Goal: Information Seeking & Learning: Learn about a topic

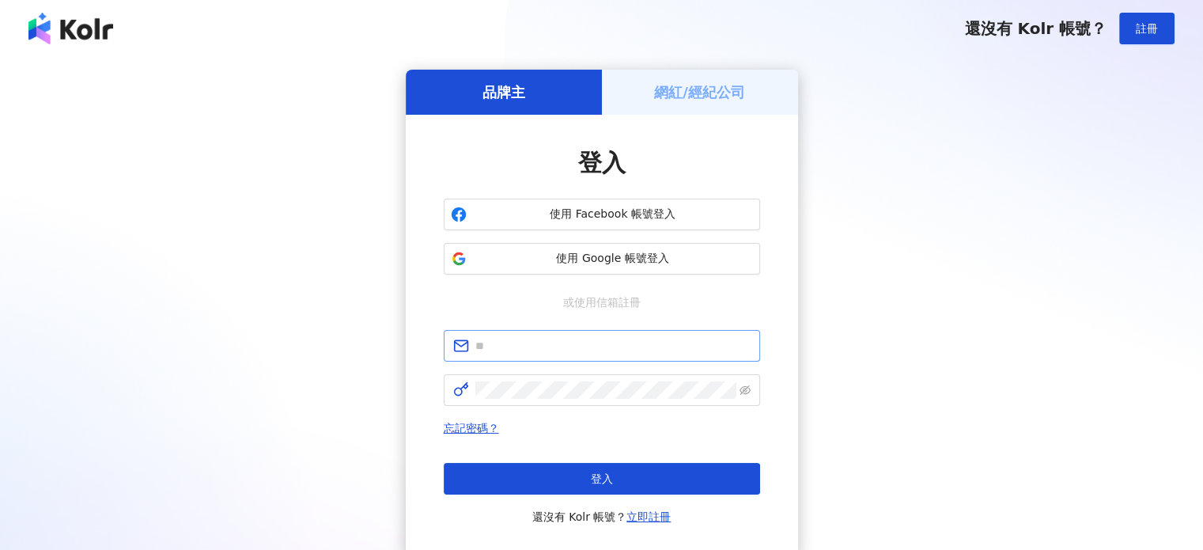
drag, startPoint x: 0, startPoint y: 0, endPoint x: 562, endPoint y: 347, distance: 661.0
click at [562, 348] on input "text" at bounding box center [612, 345] width 275 height 17
type input "**********"
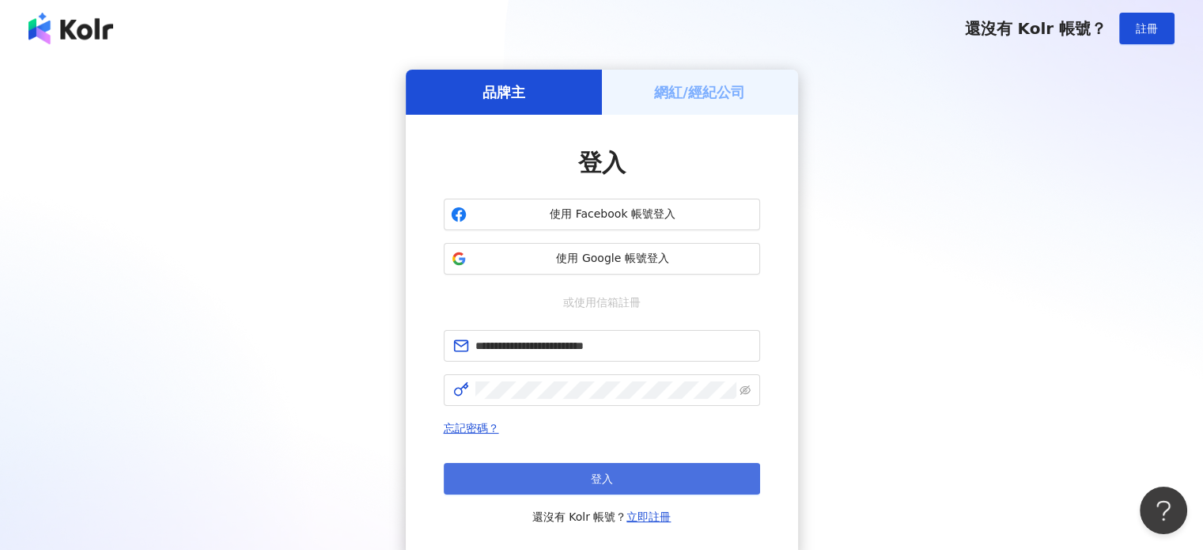
click at [514, 476] on button "登入" at bounding box center [602, 479] width 316 height 32
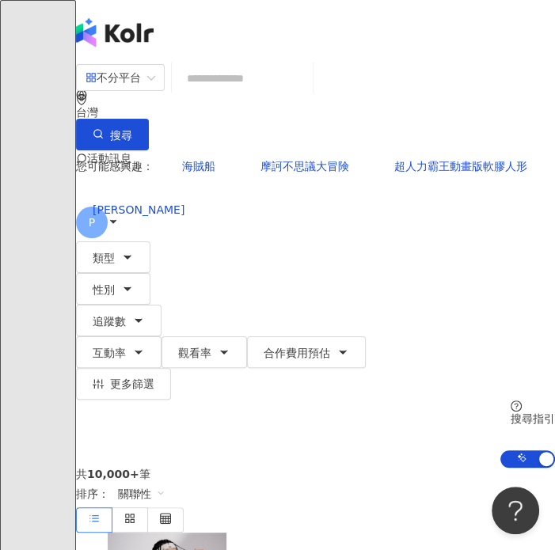
click at [278, 93] on input "search" at bounding box center [242, 78] width 128 height 30
paste input "**********"
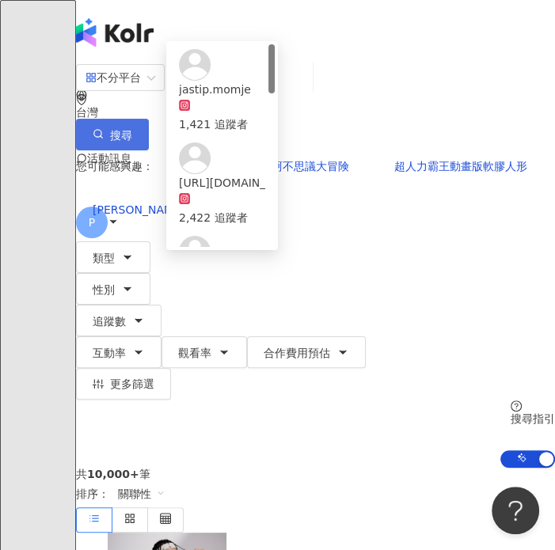
type input "**********"
click at [132, 129] on span "搜尋" at bounding box center [121, 135] width 22 height 13
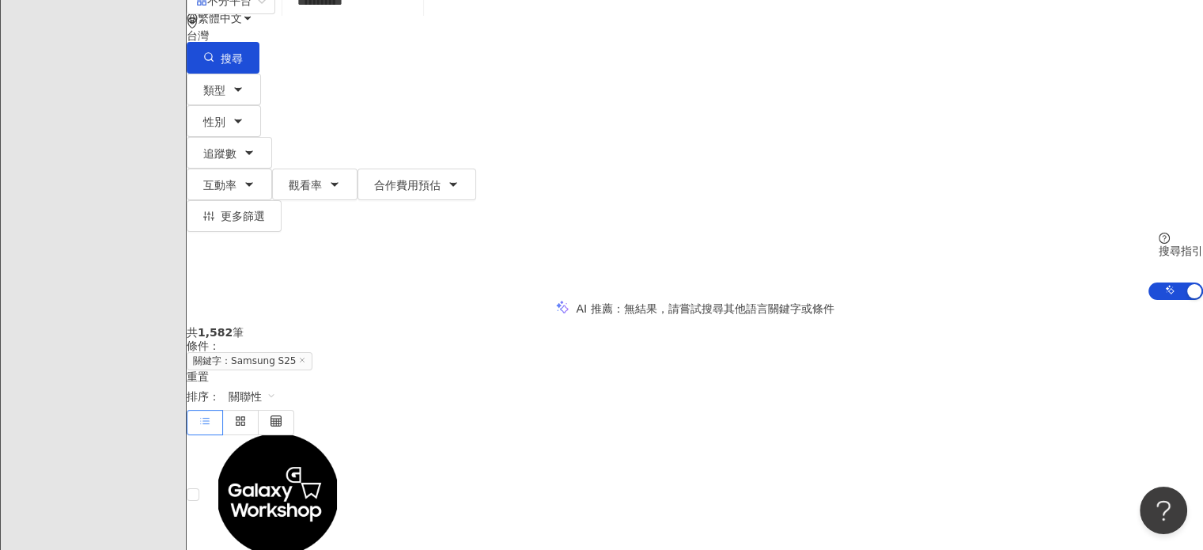
scroll to position [158, 0]
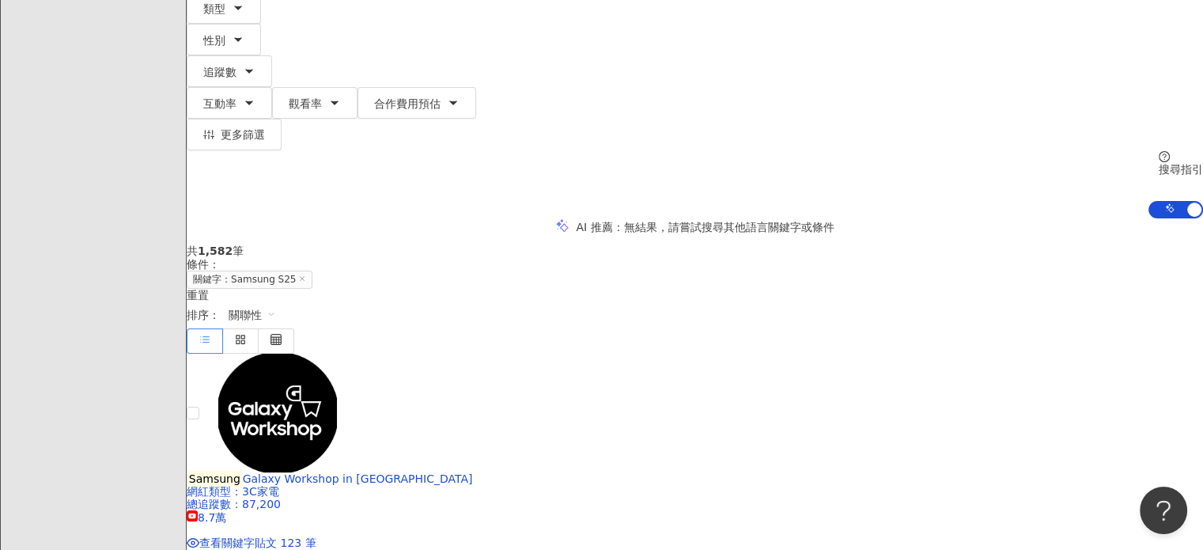
click at [276, 302] on span "關聯性" at bounding box center [252, 314] width 47 height 25
click at [816, 244] on div "共 1,582 筆 條件 ： 關鍵字：Samsung S25 重置 排序： 關聯性" at bounding box center [695, 298] width 1016 height 108
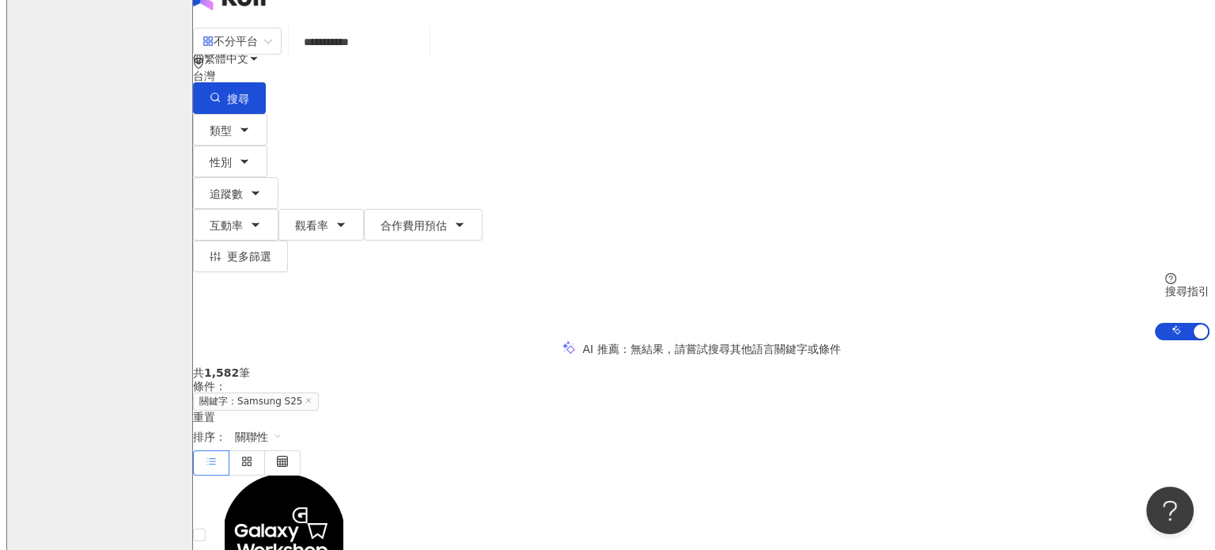
scroll to position [0, 0]
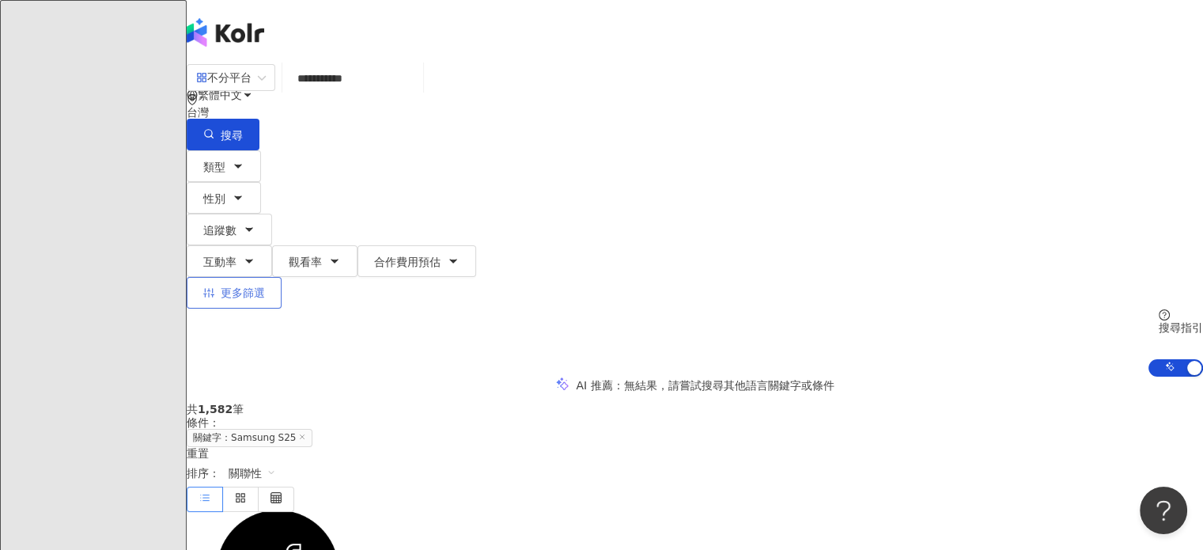
click at [265, 286] on span "更多篩選" at bounding box center [243, 292] width 44 height 13
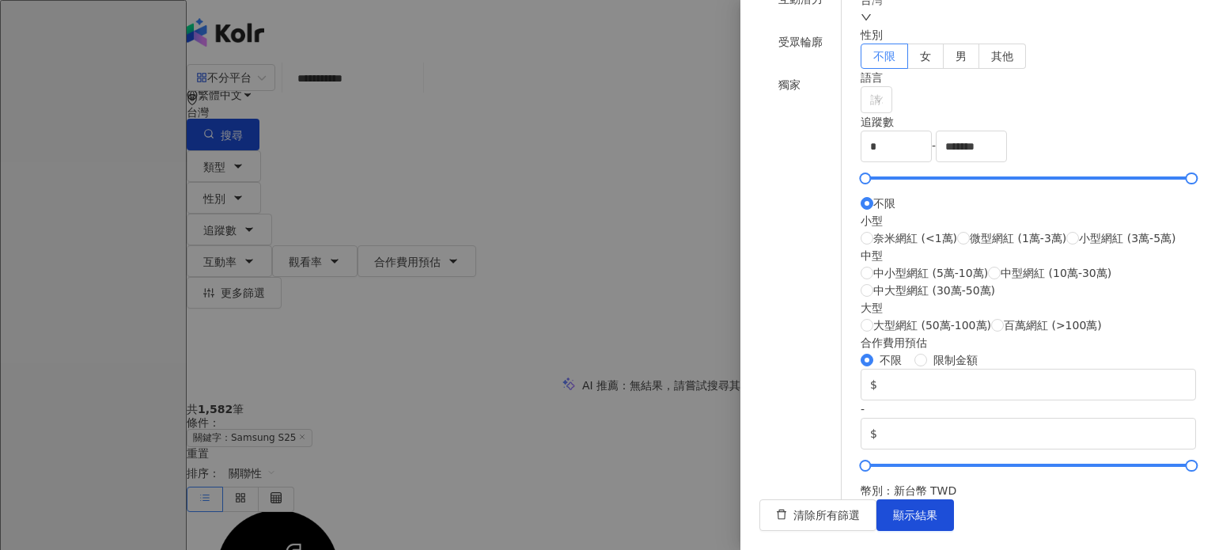
scroll to position [642, 0]
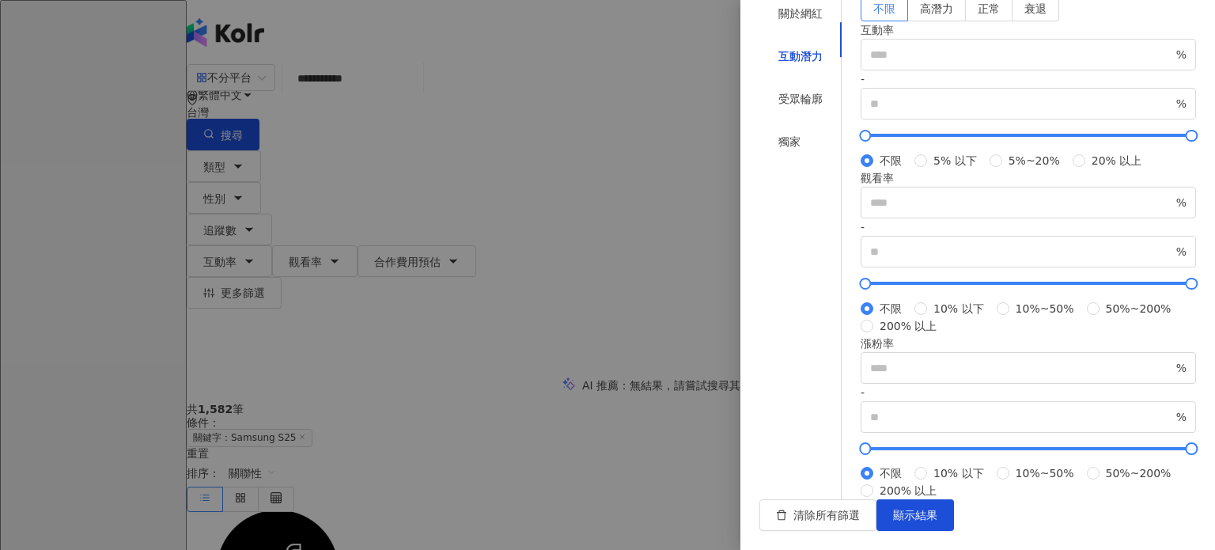
scroll to position [509, 0]
click at [807, 28] on div "關於網紅" at bounding box center [800, 13] width 82 height 30
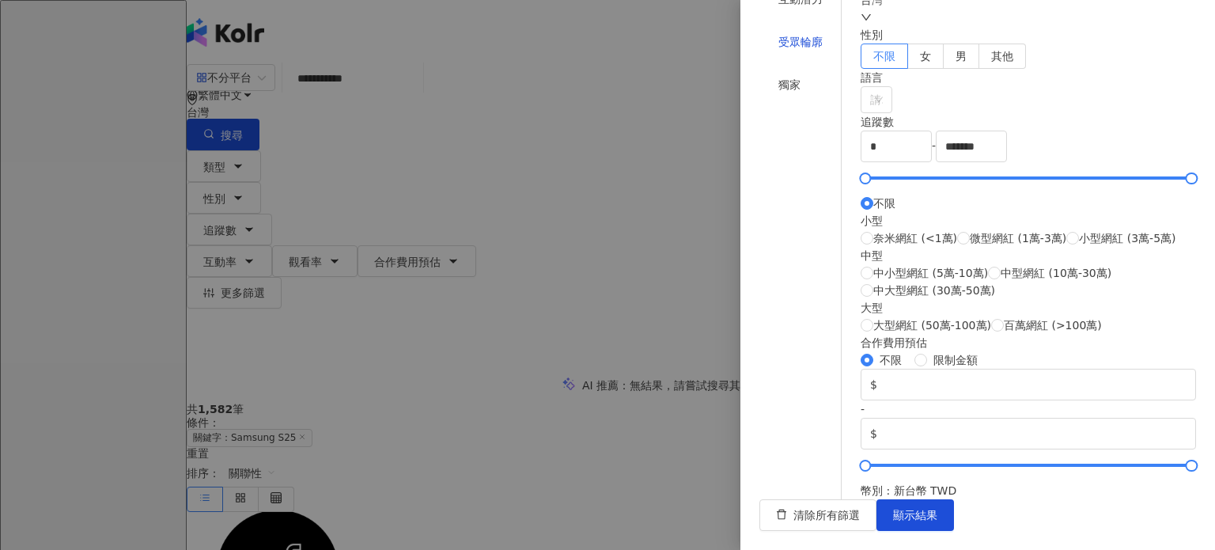
click at [797, 51] on div "受眾輪廓" at bounding box center [800, 41] width 44 height 17
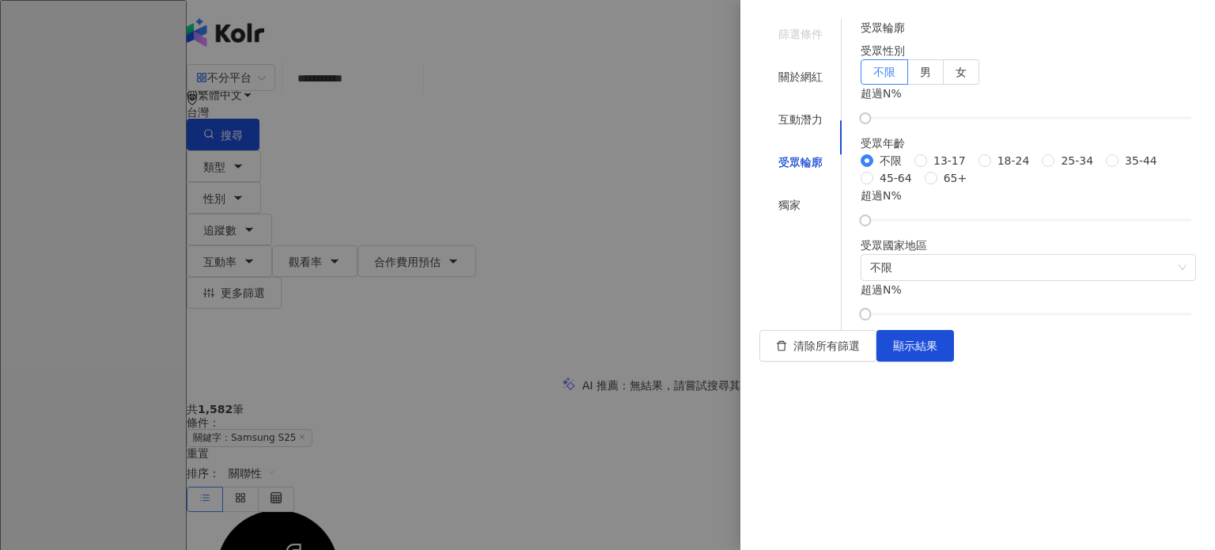
scroll to position [218, 0]
click at [810, 190] on div "獨家" at bounding box center [800, 205] width 82 height 30
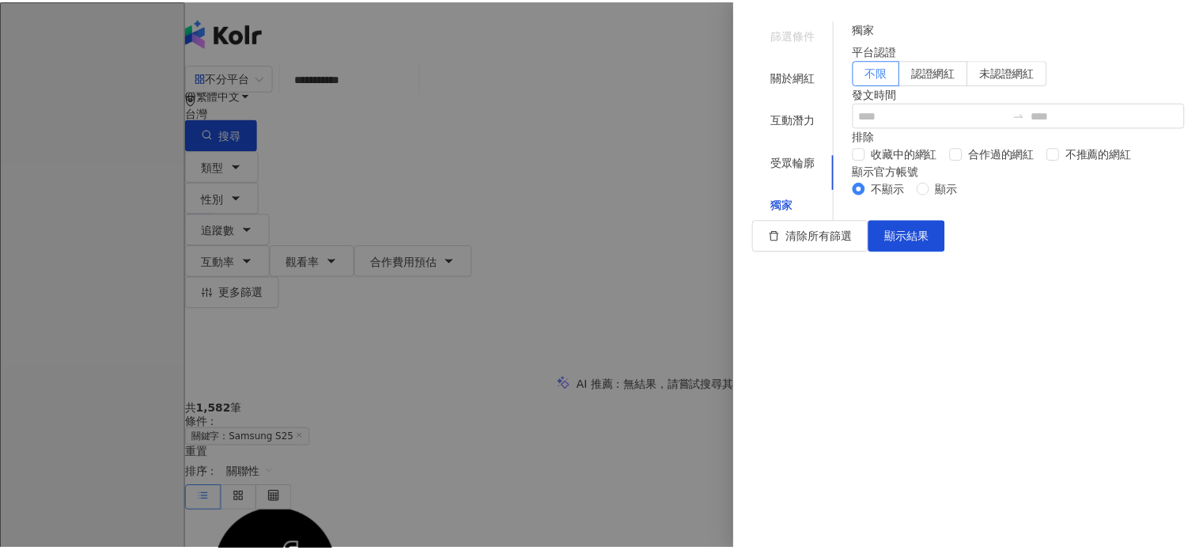
scroll to position [32, 0]
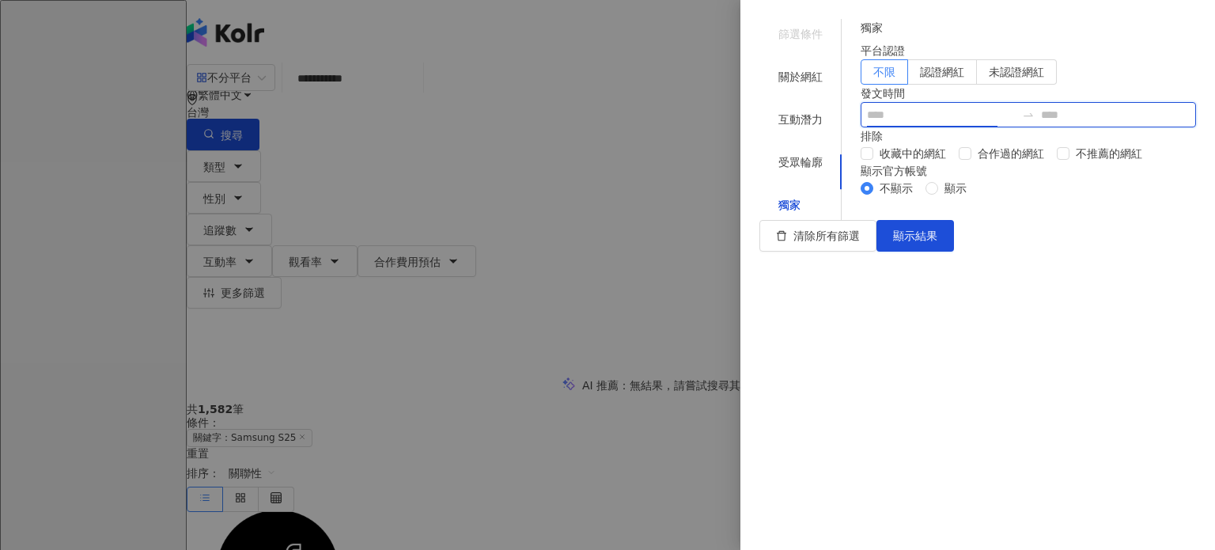
click at [949, 123] on input at bounding box center [941, 114] width 149 height 17
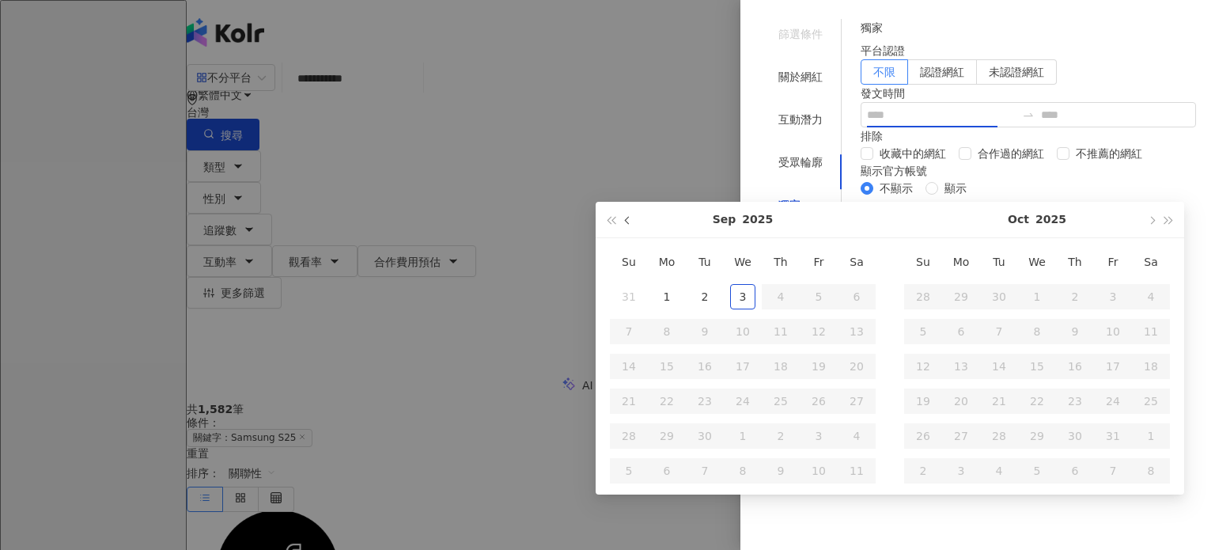
click at [624, 218] on button "button" at bounding box center [627, 220] width 17 height 36
type input "**********"
click at [810, 361] on div "15" at bounding box center [818, 366] width 25 height 25
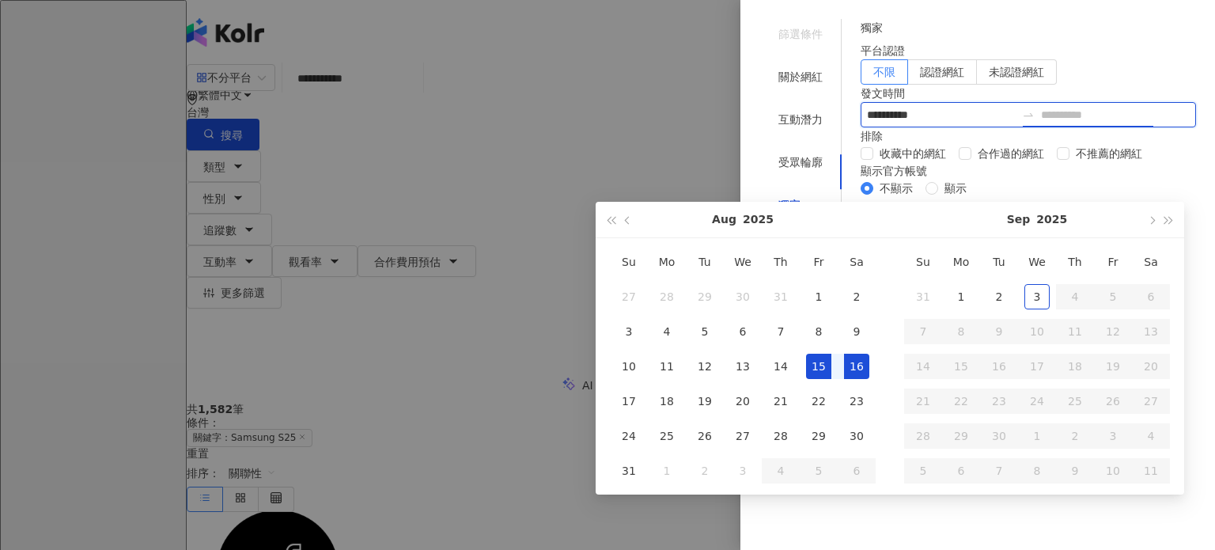
type input "**********"
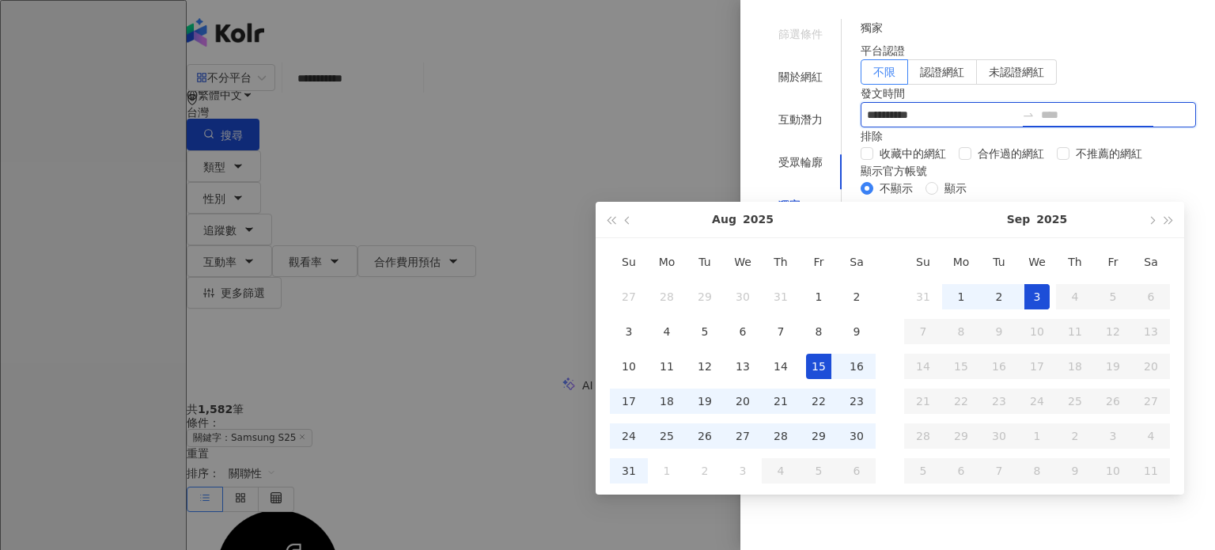
type input "**********"
click at [1047, 289] on div "3" at bounding box center [1036, 296] width 25 height 25
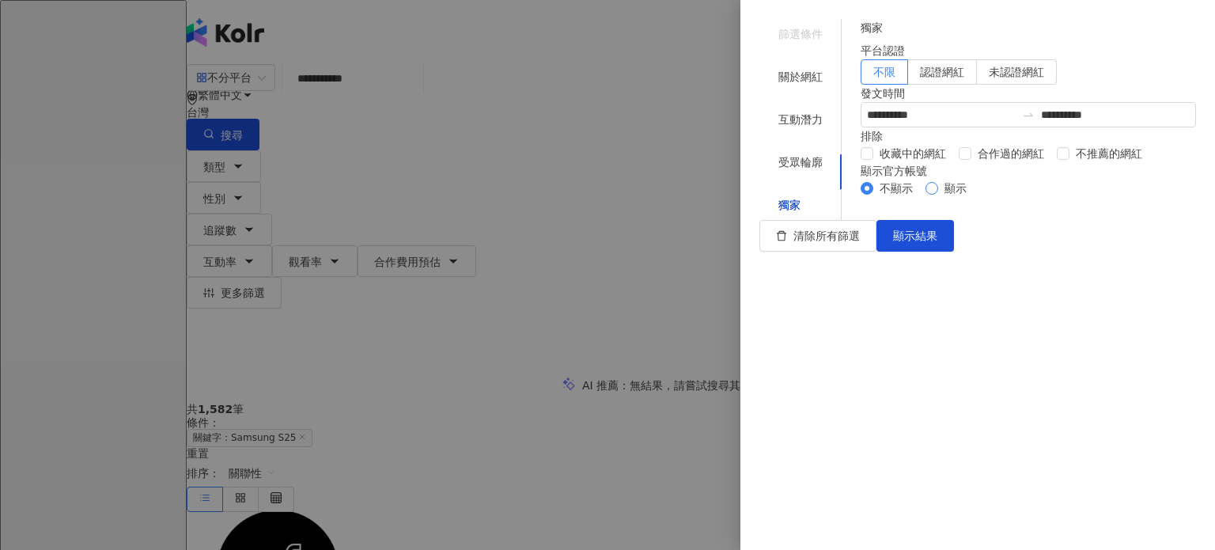
click at [938, 197] on span "顯示" at bounding box center [955, 188] width 35 height 17
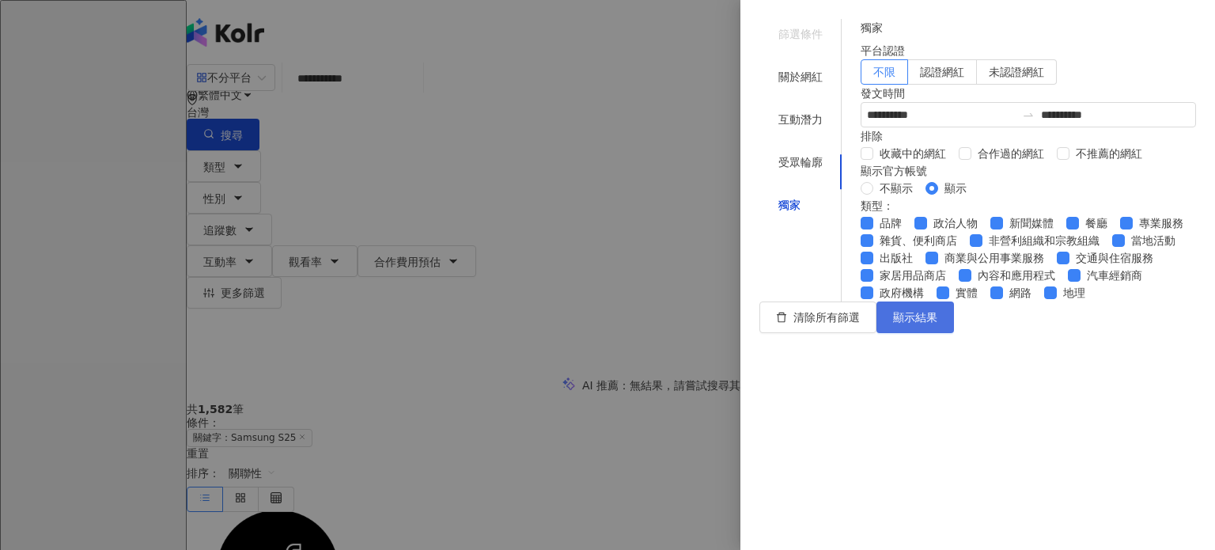
click at [937, 324] on span "顯示結果" at bounding box center [915, 317] width 44 height 13
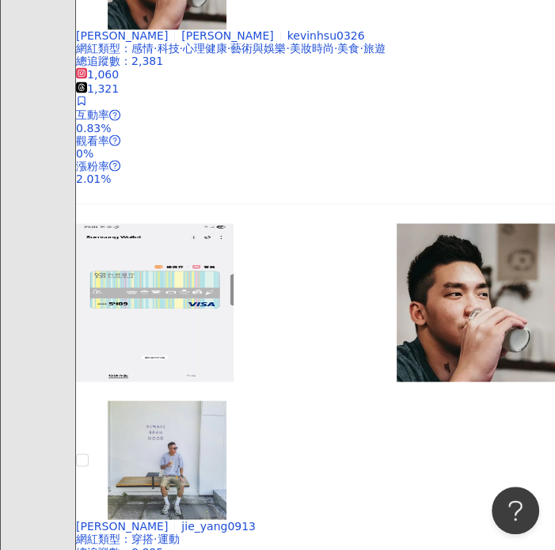
scroll to position [3955, 0]
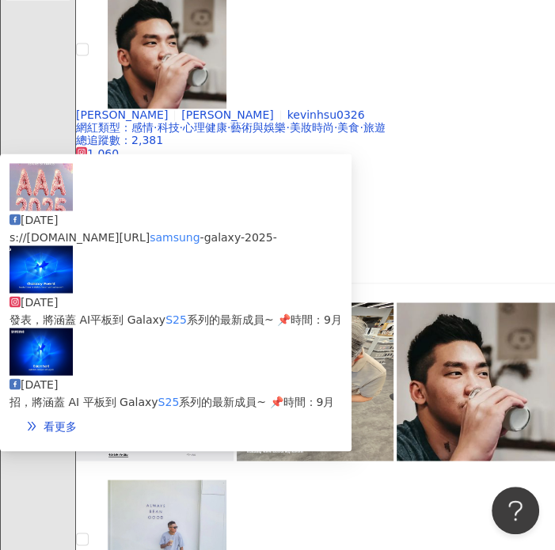
click at [350, 293] on div "2025/9/2 s://www.mcdulll.com/ samsung -galaxy-2025- 2025/8/28 發表，將涵蓋 AI平板到 Gala…" at bounding box center [175, 301] width 351 height 297
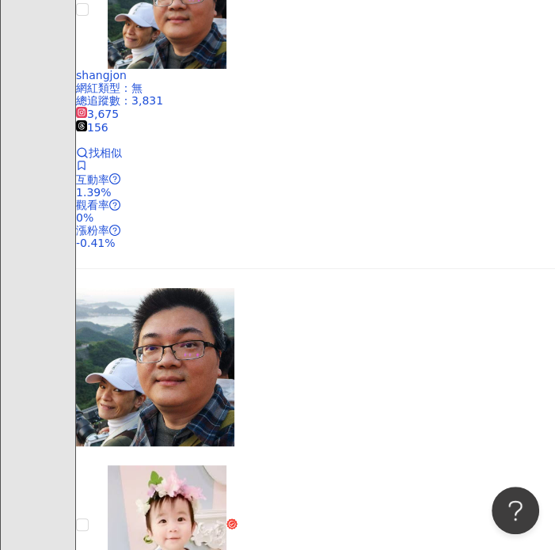
scroll to position [5537, 0]
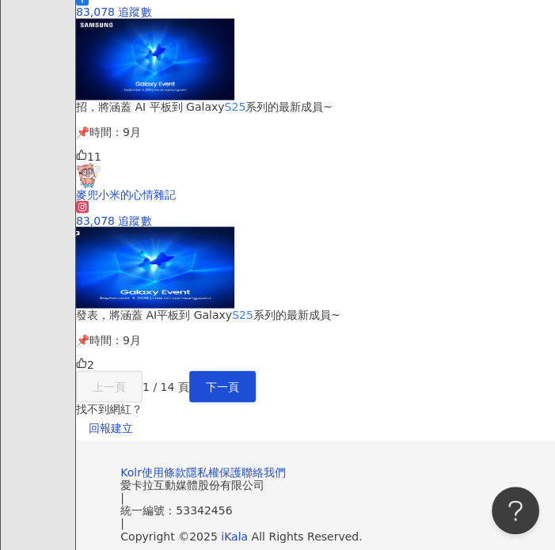
scroll to position [6857, 0]
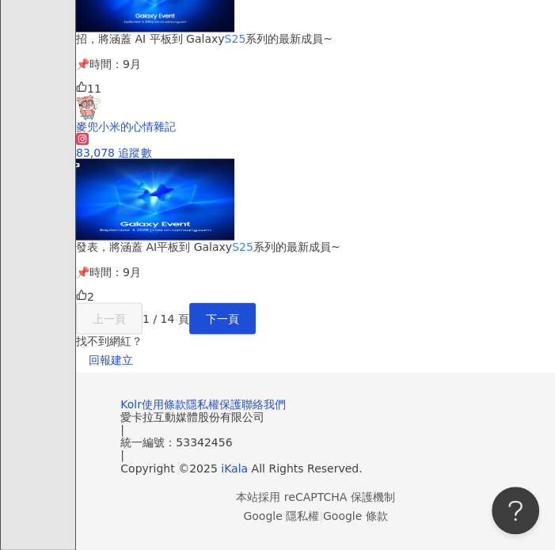
scroll to position [7490, 0]
click at [239, 312] on span "下一頁" at bounding box center [222, 318] width 33 height 13
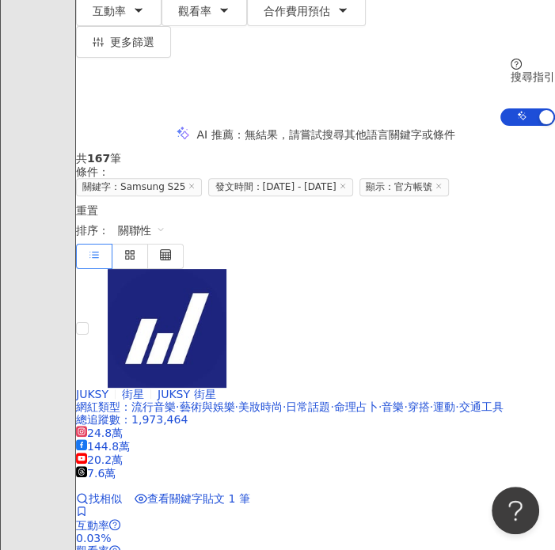
scroll to position [567, 0]
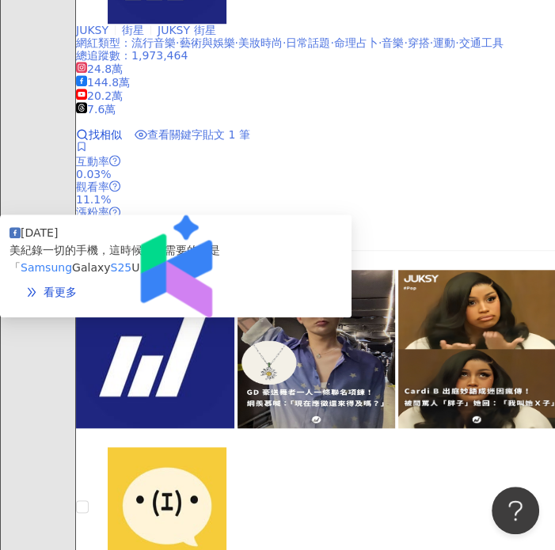
click at [250, 141] on span "查看關鍵字貼文 1 筆" at bounding box center [198, 134] width 103 height 13
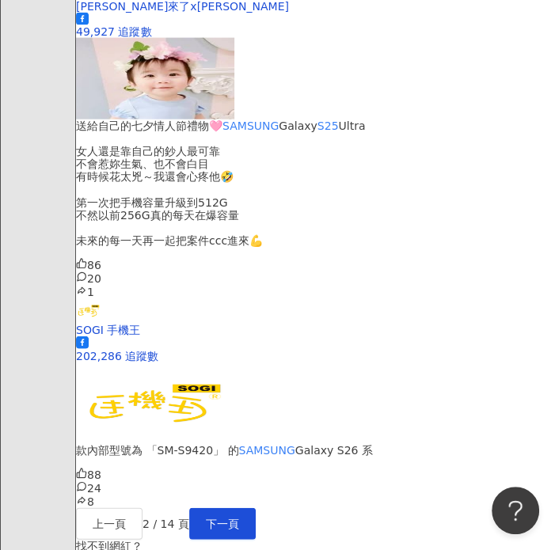
scroll to position [7448, 0]
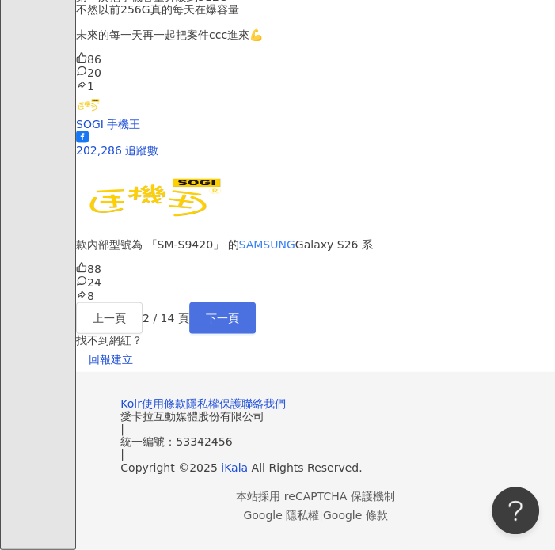
click at [239, 312] on span "下一頁" at bounding box center [222, 318] width 33 height 13
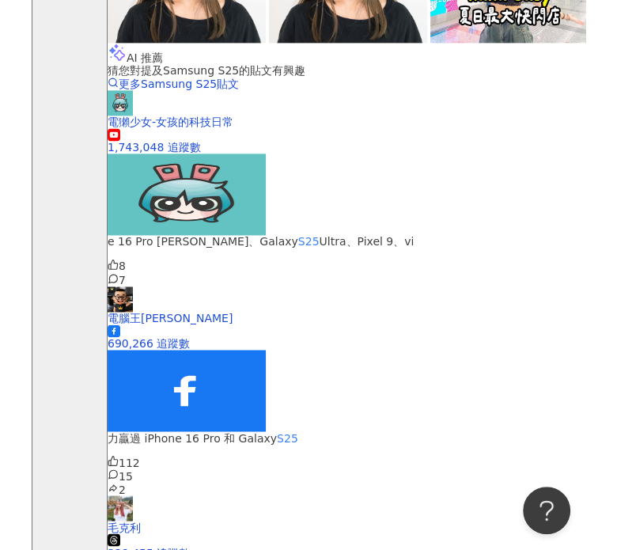
scroll to position [6625, 0]
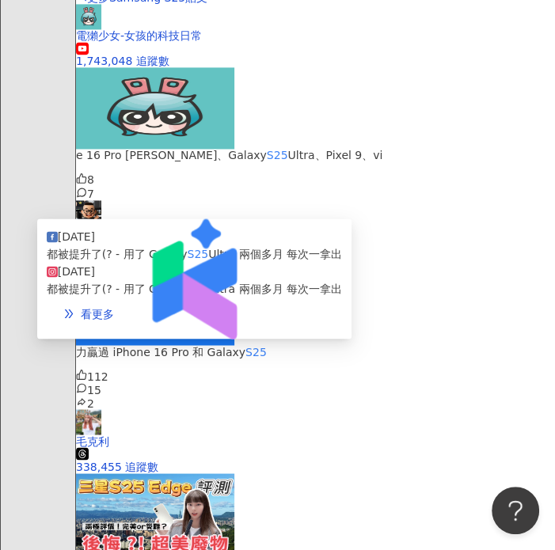
click at [345, 319] on div "2025/9/1 都被提升了(? - 用了 Galaxy S25 Ultra 兩個多月 每次一拿出 2025/9/1 都被提升了(? - 用了 Galaxy …" at bounding box center [194, 278] width 314 height 120
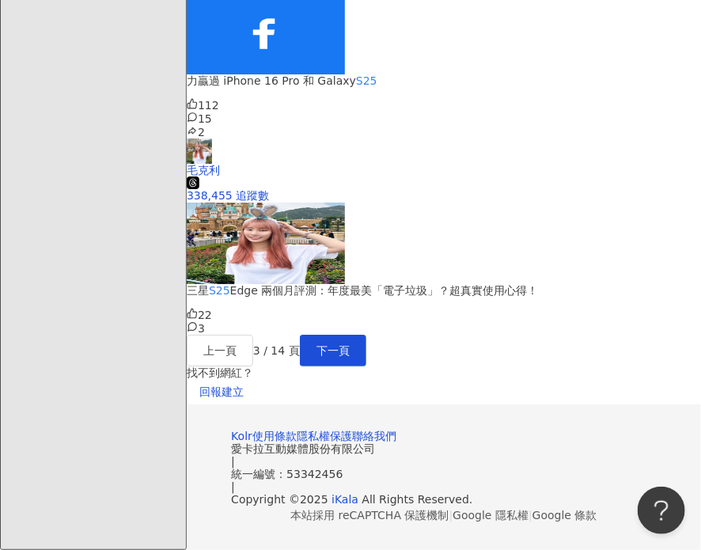
scroll to position [10290, 0]
click at [350, 344] on span "下一頁" at bounding box center [332, 350] width 33 height 13
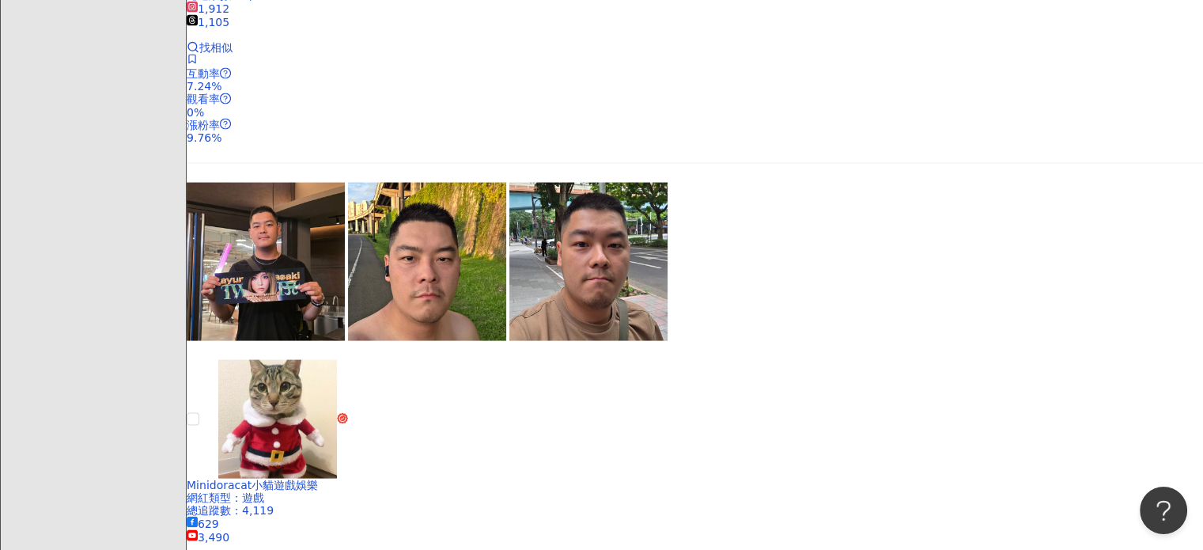
scroll to position [3273, 0]
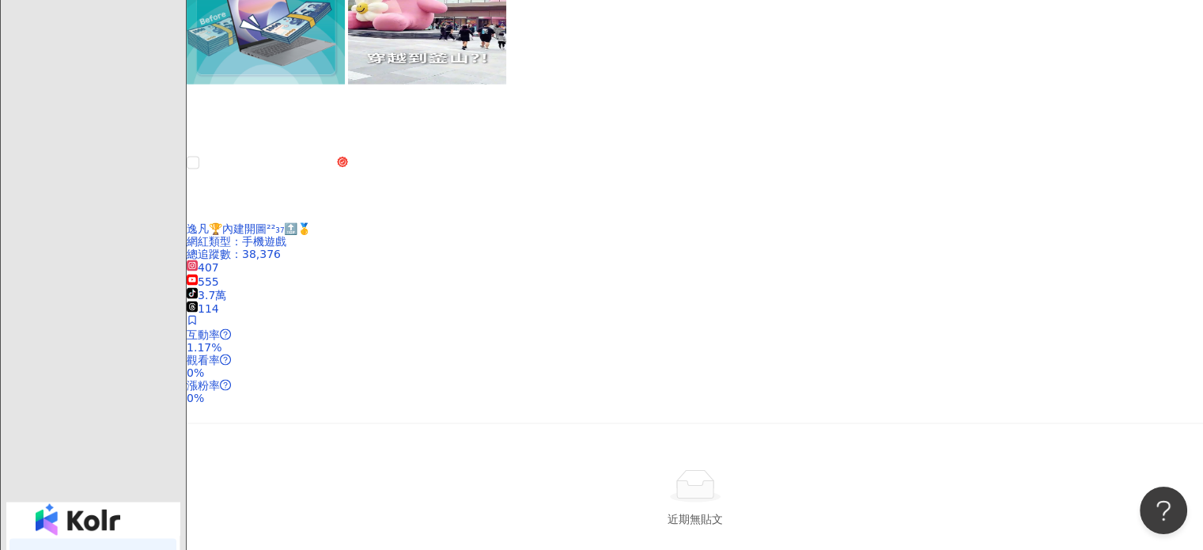
scroll to position [3197, 0]
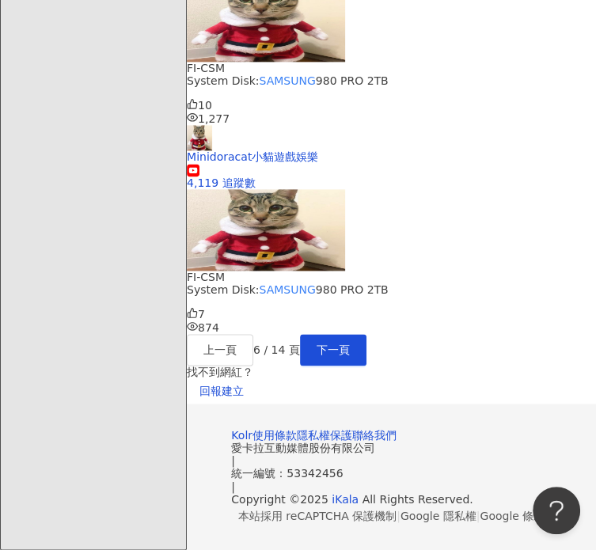
scroll to position [8123, 0]
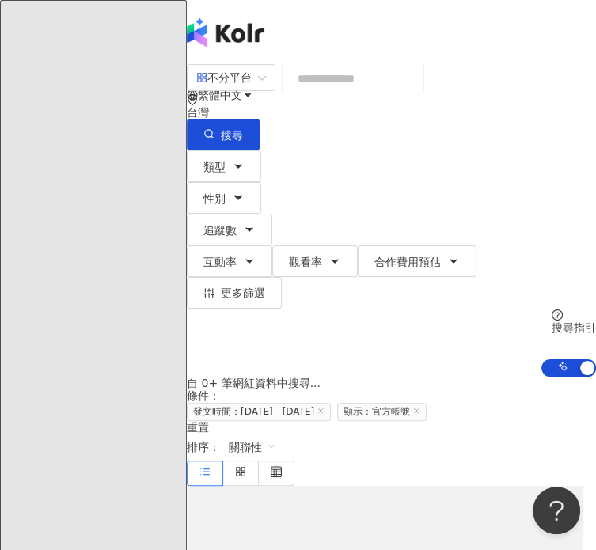
click at [351, 90] on input "search" at bounding box center [353, 78] width 128 height 30
paste input "**********"
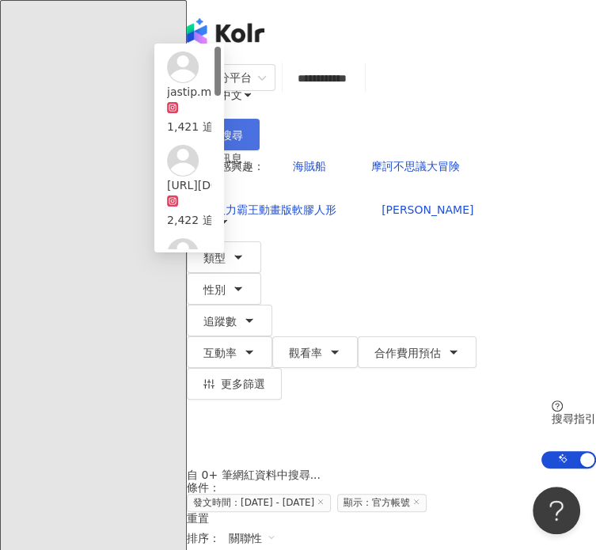
type input "**********"
click at [214, 128] on icon "button" at bounding box center [208, 133] width 11 height 11
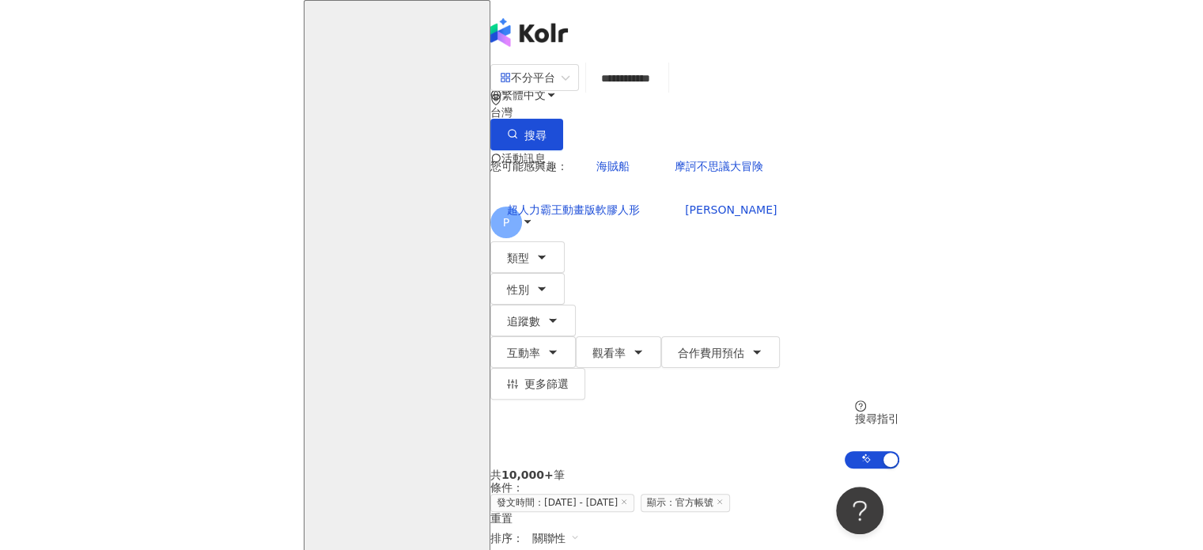
scroll to position [0, 0]
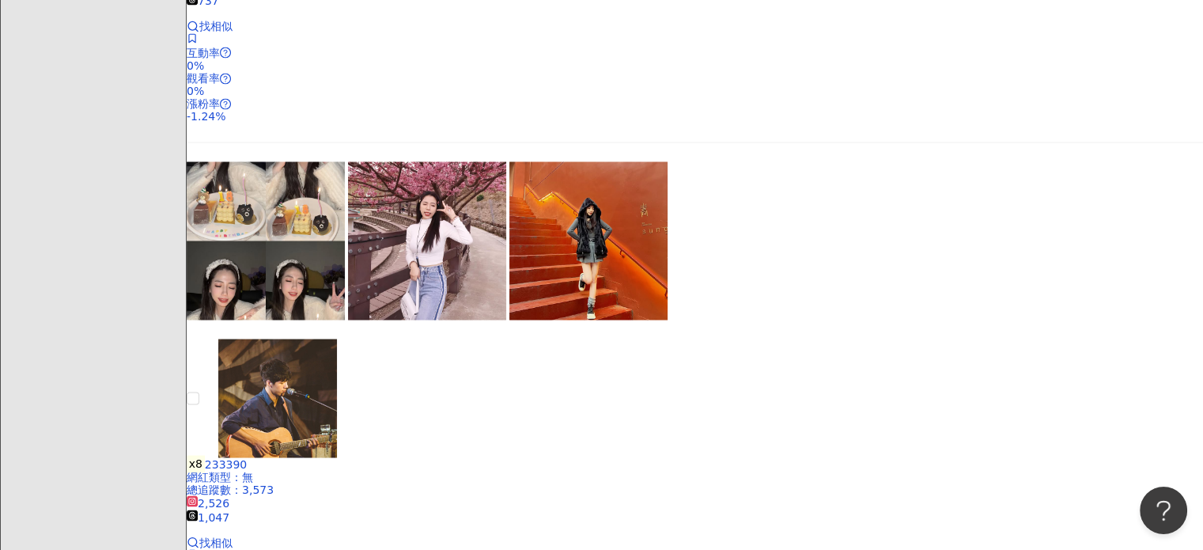
scroll to position [3006, 0]
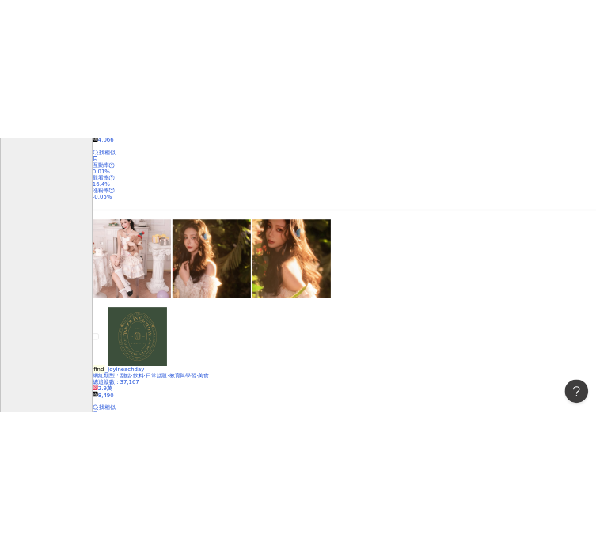
scroll to position [4351, 0]
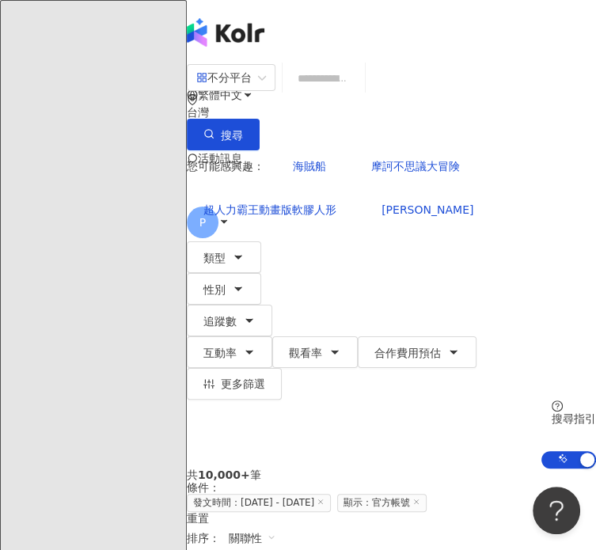
click at [358, 93] on input "search" at bounding box center [324, 78] width 70 height 30
type input "*"
type input "****"
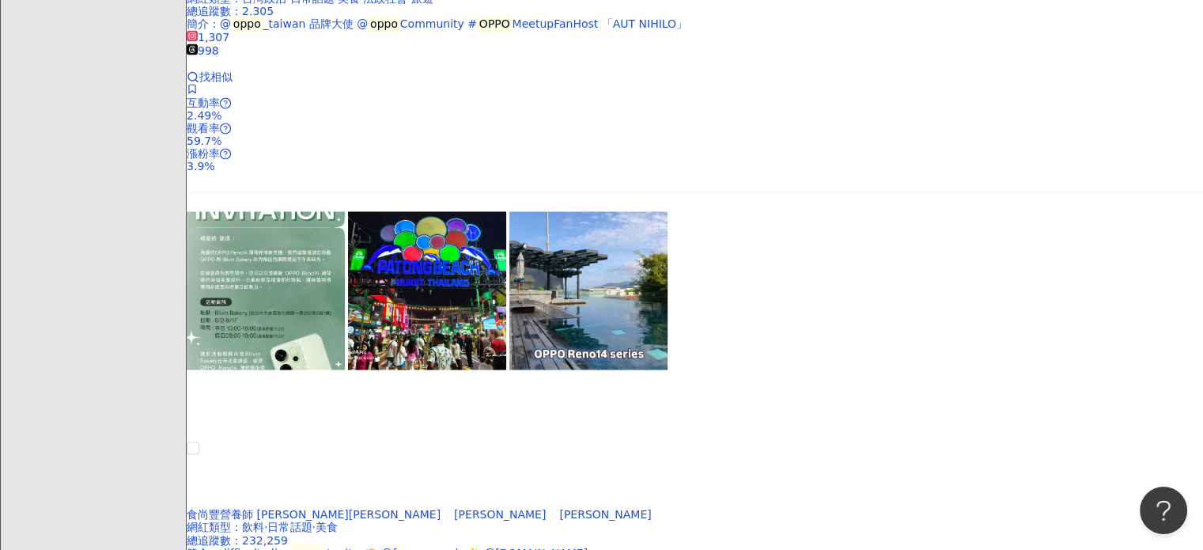
scroll to position [3085, 0]
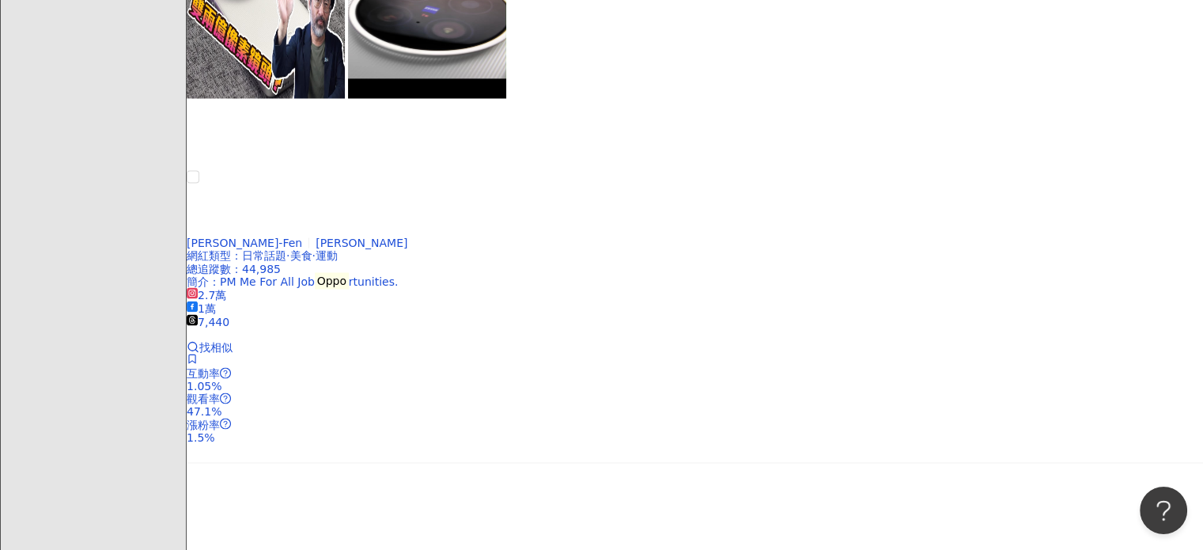
scroll to position [3110, 0]
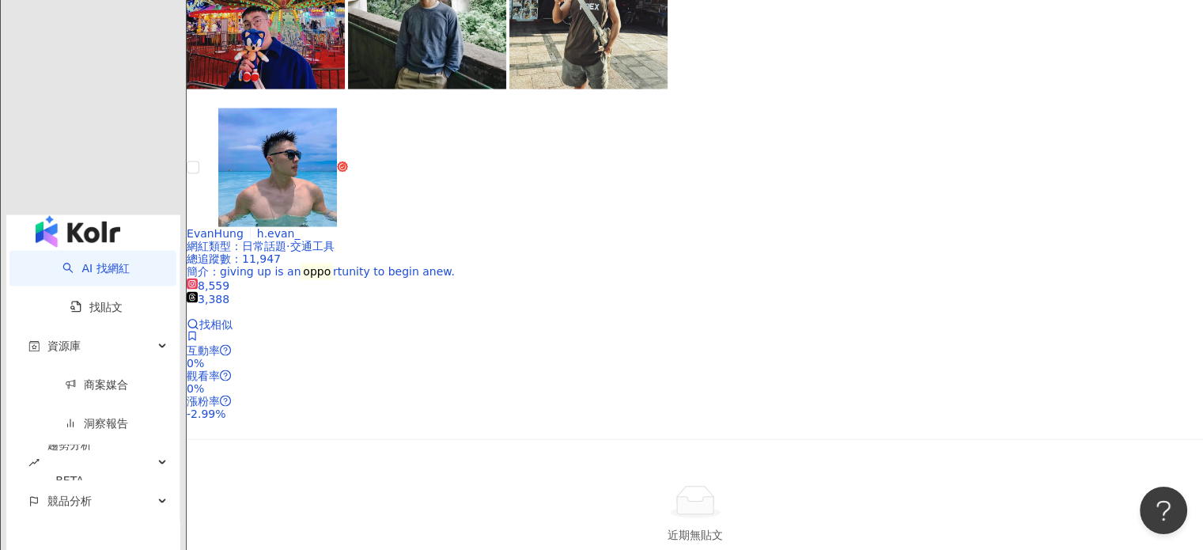
scroll to position [3322, 0]
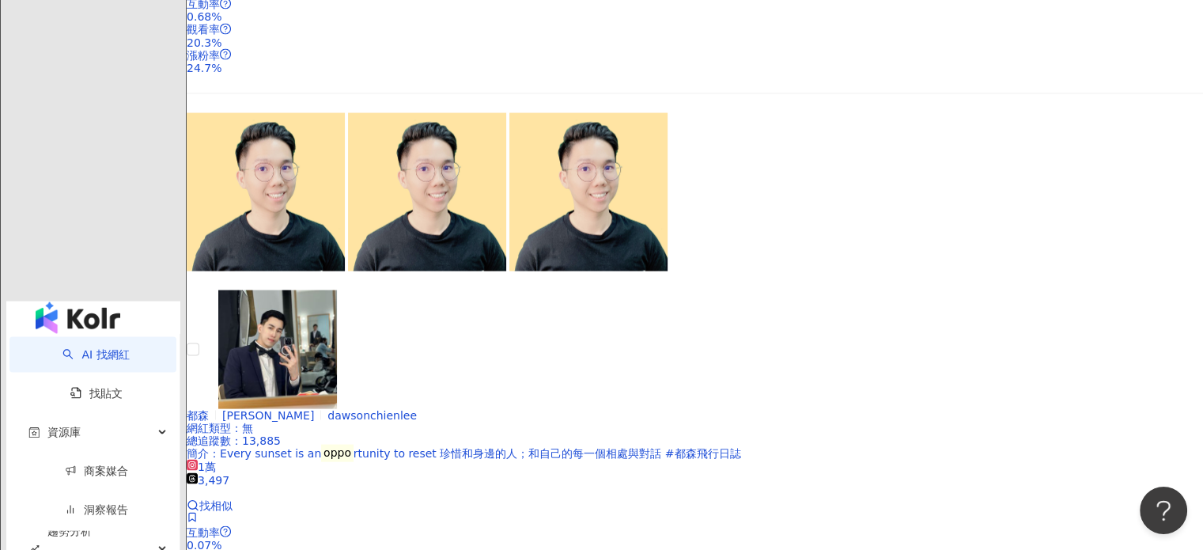
scroll to position [3346, 0]
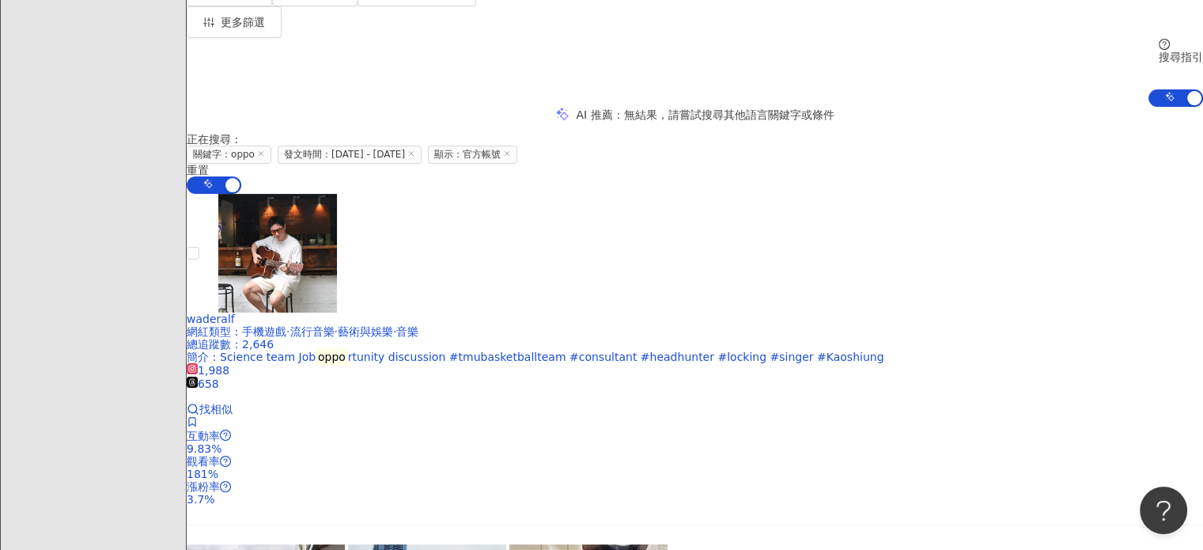
scroll to position [38, 0]
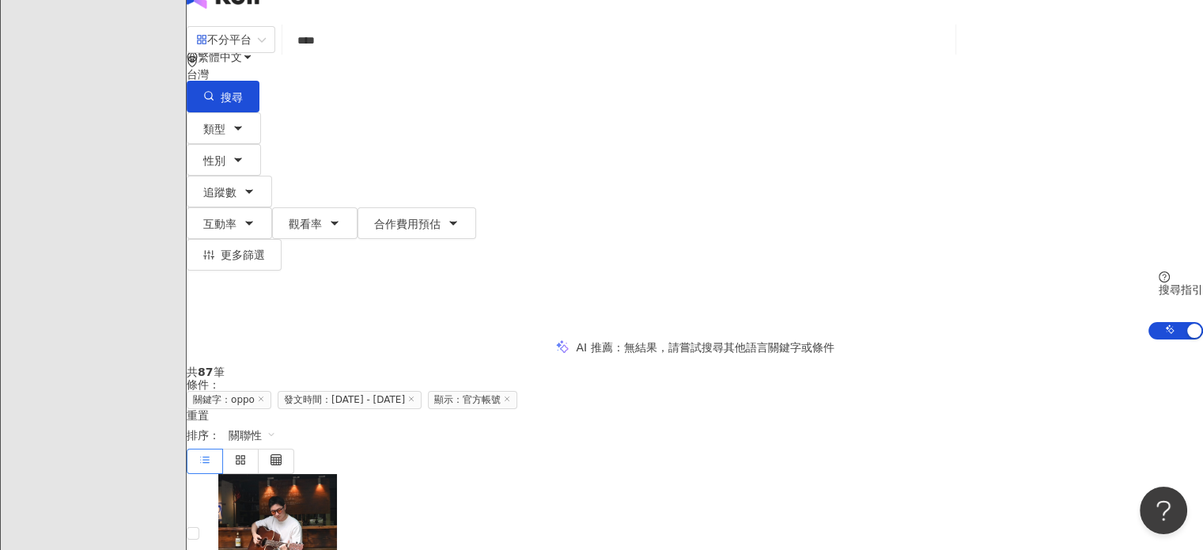
click at [415, 395] on icon at bounding box center [411, 399] width 8 height 8
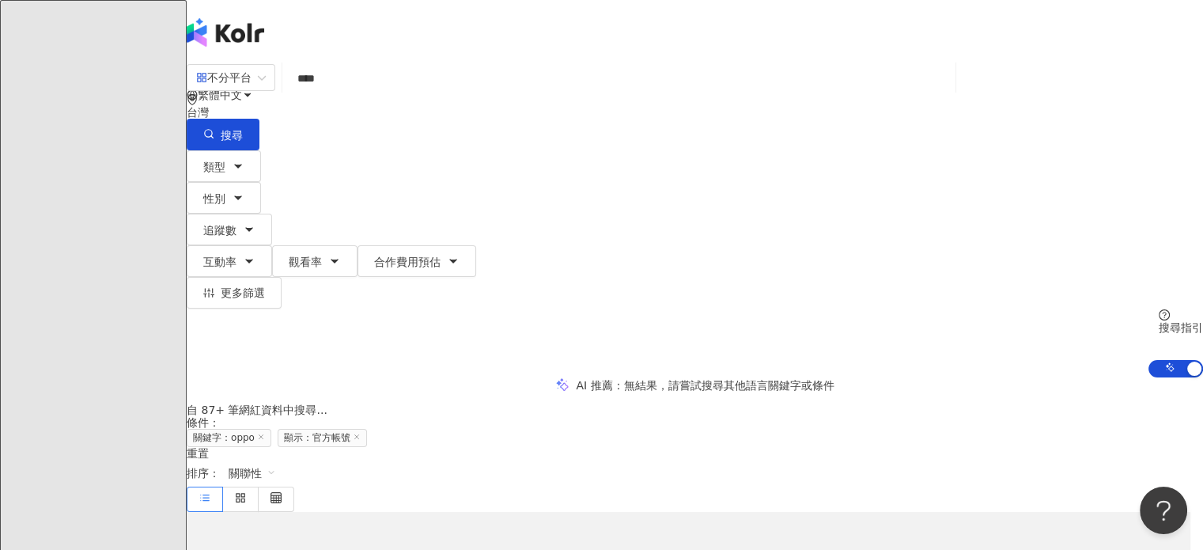
click at [361, 433] on icon at bounding box center [357, 437] width 8 height 8
click at [214, 128] on icon "button" at bounding box center [208, 133] width 11 height 11
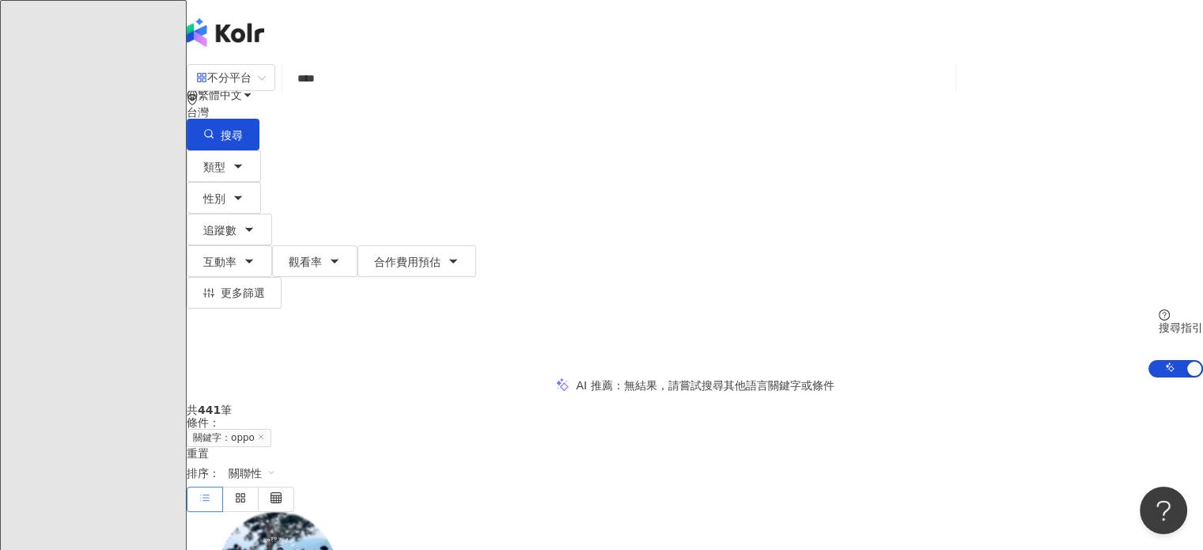
click at [276, 460] on span "關聯性" at bounding box center [252, 472] width 47 height 25
click at [1069, 445] on div "觀看率" at bounding box center [1066, 446] width 40 height 17
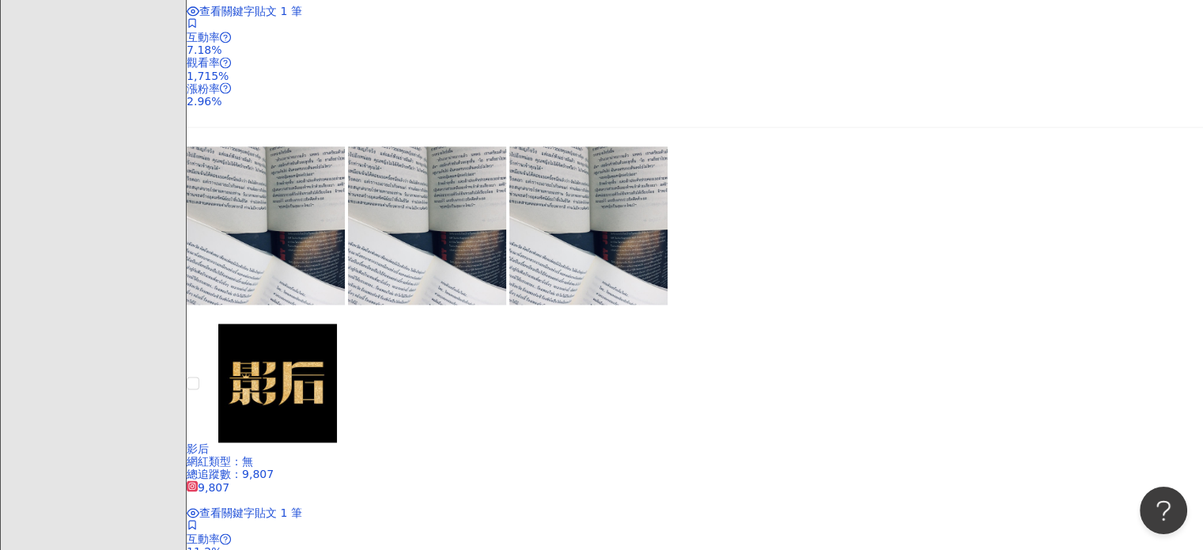
scroll to position [2531, 0]
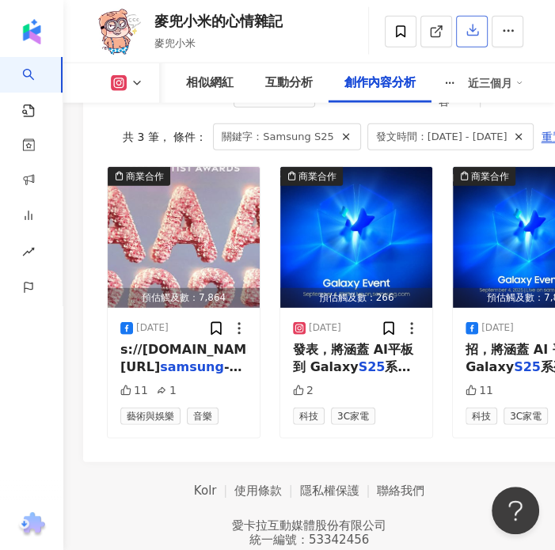
scroll to position [7309, 0]
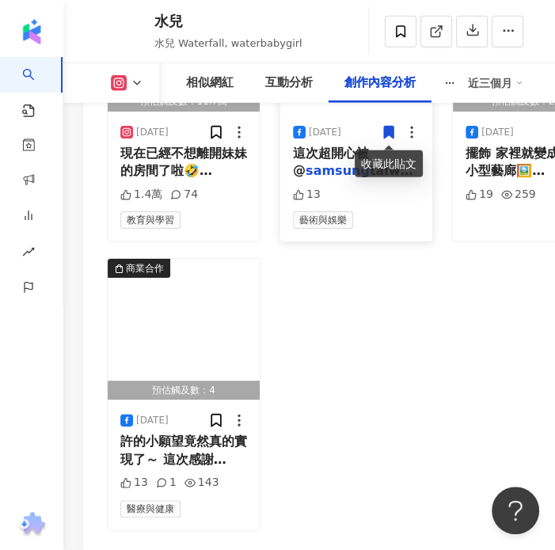
scroll to position [7782, 0]
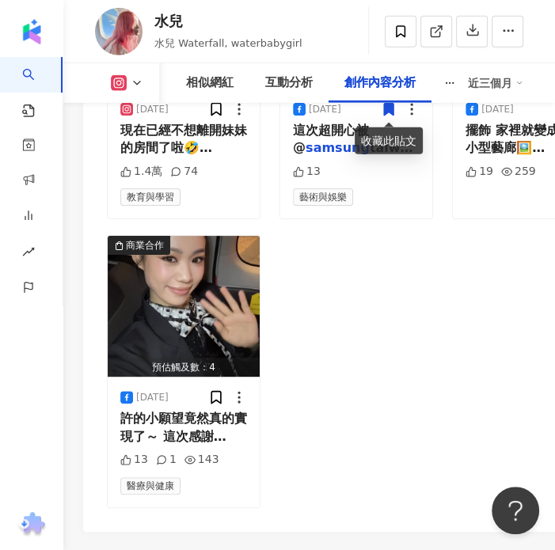
click at [494, 316] on div "預估觸及數：11.7萬 2025/8/25 現在已經不想離開妹妹的房間了啦🤣 # Samsung ArtTV #Samsun 1.4萬 74 教育與學習 商業…" at bounding box center [356, 227] width 498 height 561
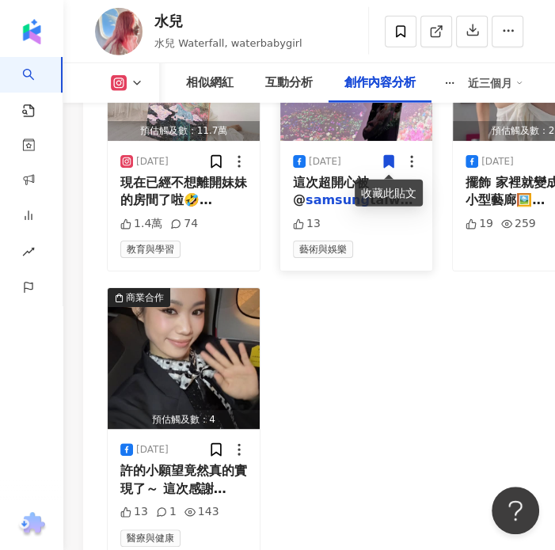
scroll to position [7624, 0]
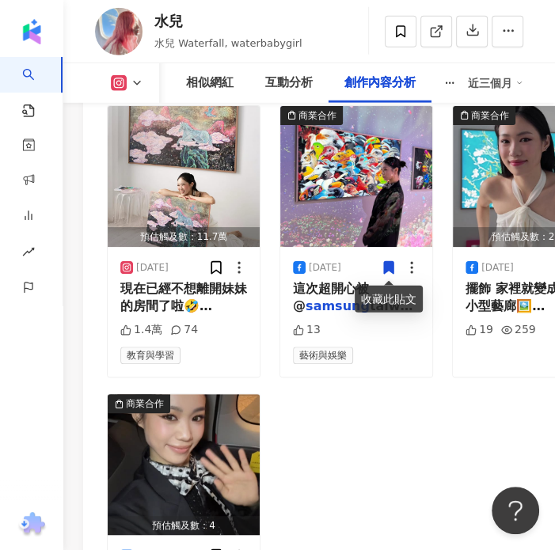
click at [446, 402] on div "預估觸及數：11.7萬 2025/8/25 現在已經不想離開妹妹的房間了啦🤣 # Samsung ArtTV #Samsun 1.4萬 74 教育與學習 商業…" at bounding box center [356, 385] width 498 height 561
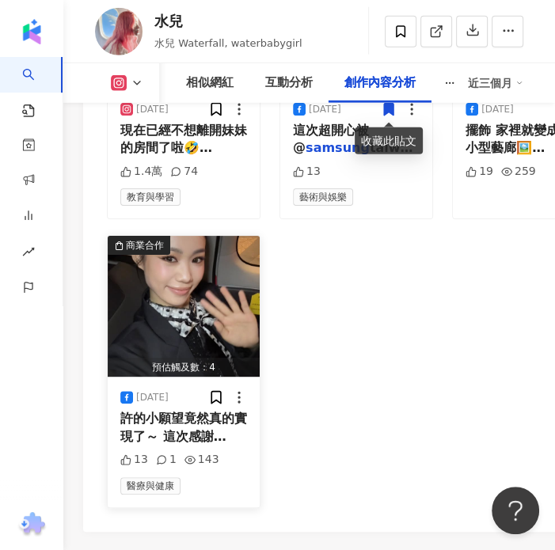
click at [197, 423] on span "許的小願望竟然真的實現了～ 這次感謝 @" at bounding box center [183, 436] width 127 height 51
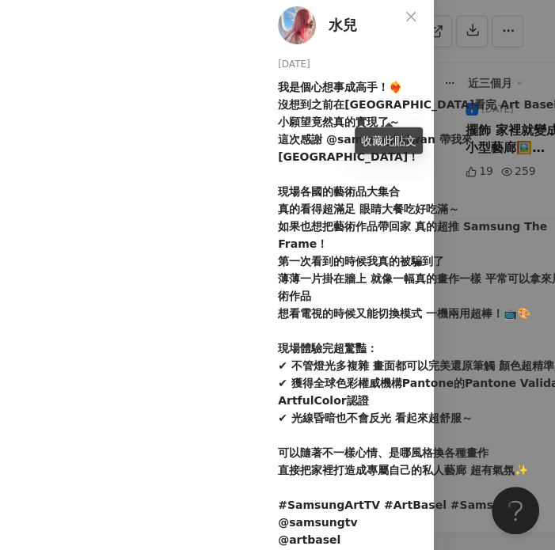
scroll to position [0, 115]
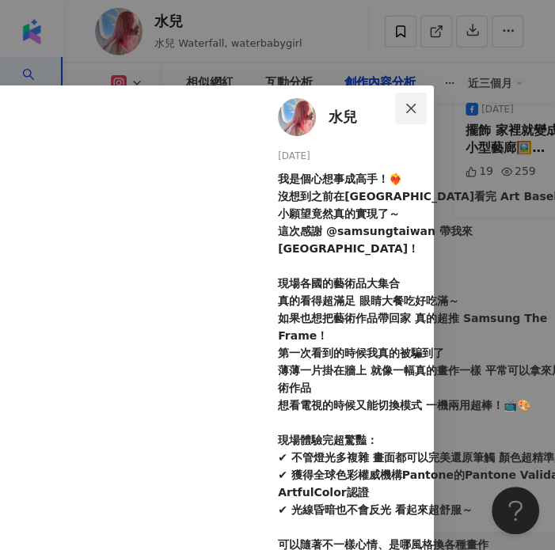
click at [413, 104] on icon "close" at bounding box center [410, 108] width 13 height 13
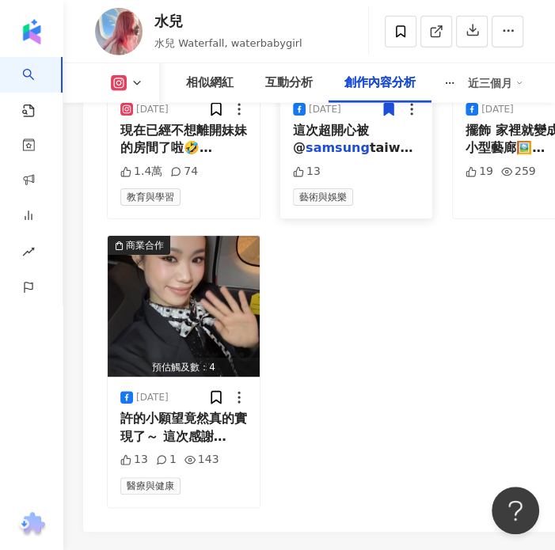
click at [358, 135] on span "這次超開心被 @" at bounding box center [331, 139] width 76 height 32
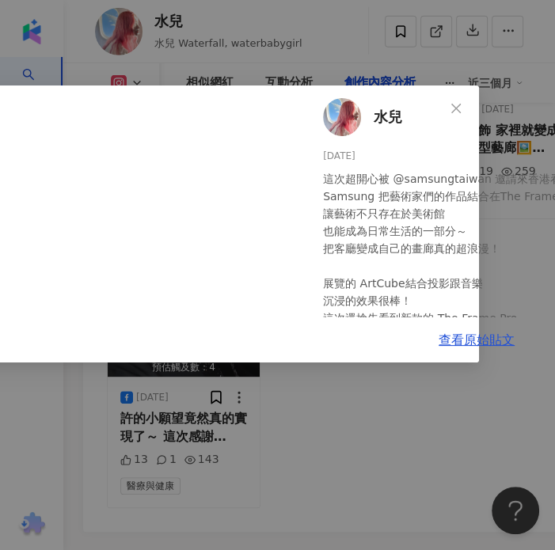
scroll to position [0, 70]
click at [459, 108] on icon "close" at bounding box center [455, 108] width 13 height 13
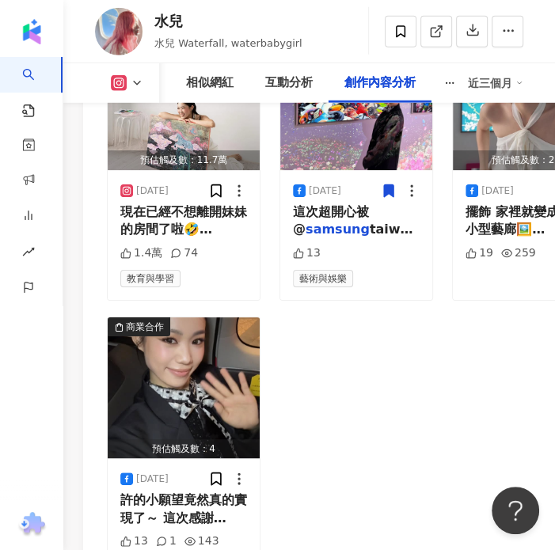
scroll to position [7624, 0]
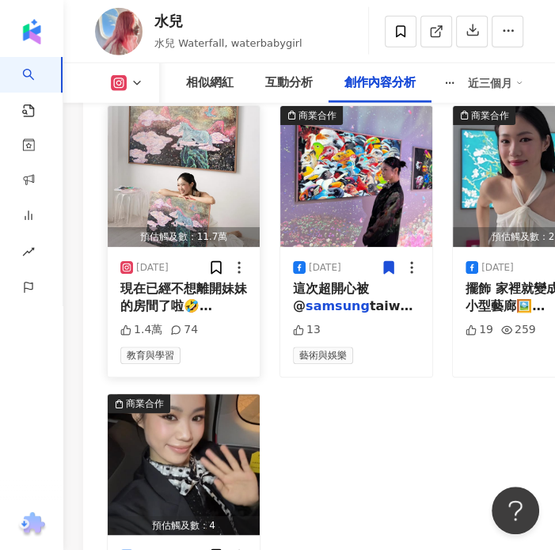
click at [147, 298] on span "現在已經不想離開妹妹的房間了啦🤣 #" at bounding box center [183, 306] width 127 height 51
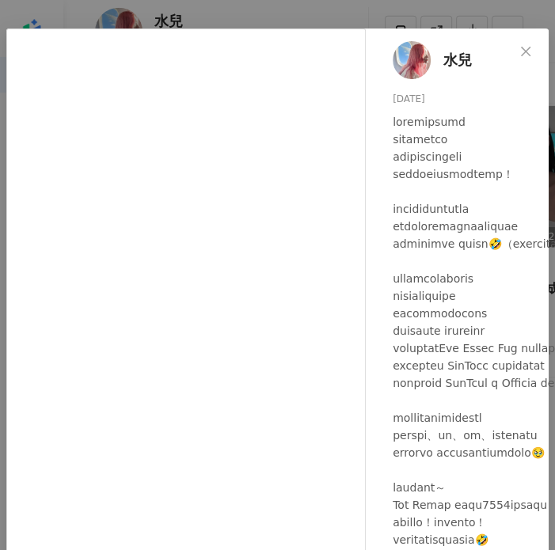
scroll to position [0, 0]
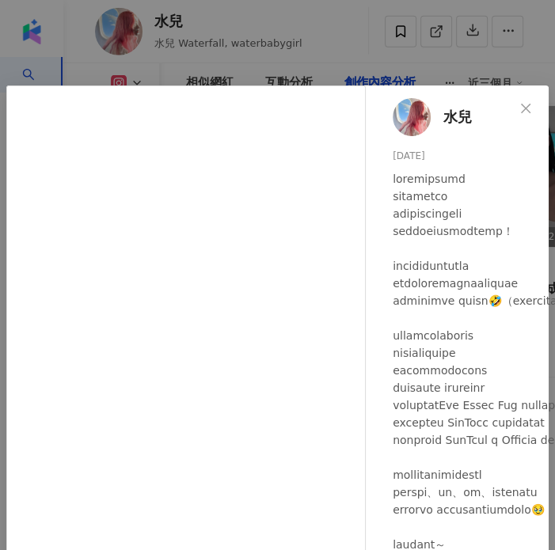
click at [359, 34] on div "水兒 2025/8/25 1.4萬 74 查看原始貼文" at bounding box center [277, 275] width 555 height 550
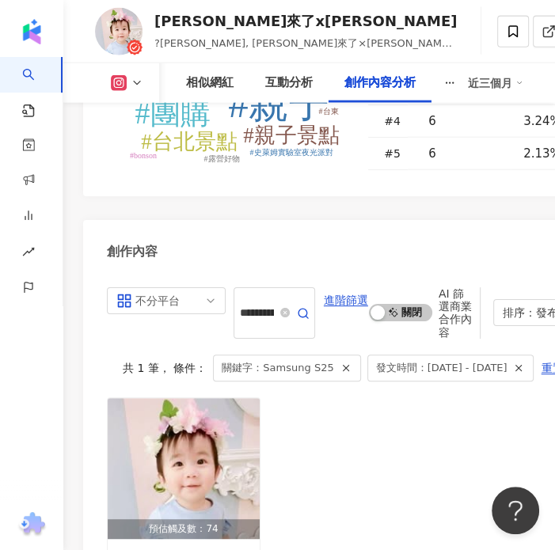
scroll to position [7286, 0]
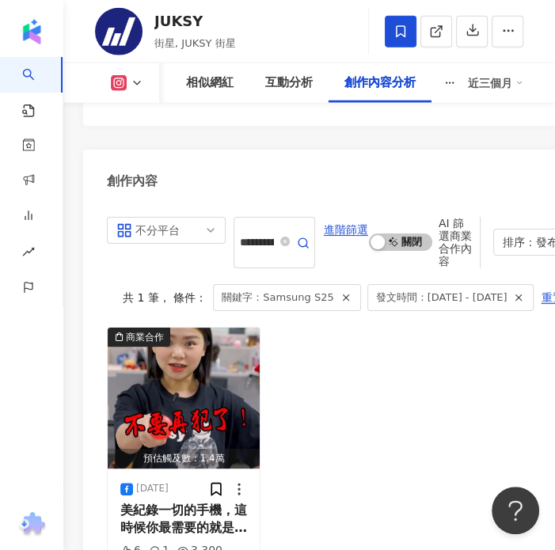
scroll to position [7465, 0]
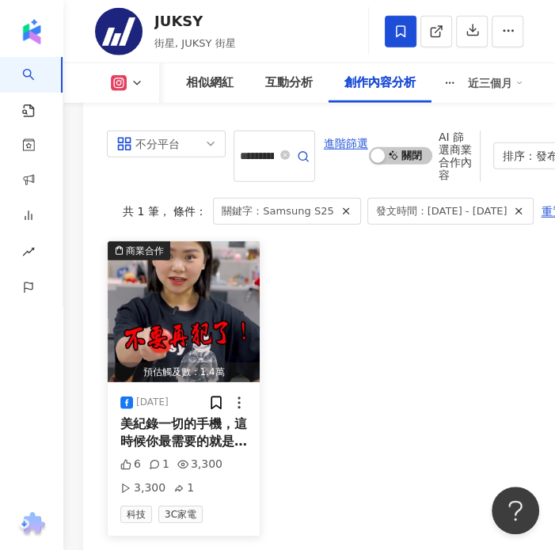
click at [202, 416] on span "美紀錄一切的手機，這時候你最需要的就是「" at bounding box center [183, 441] width 127 height 51
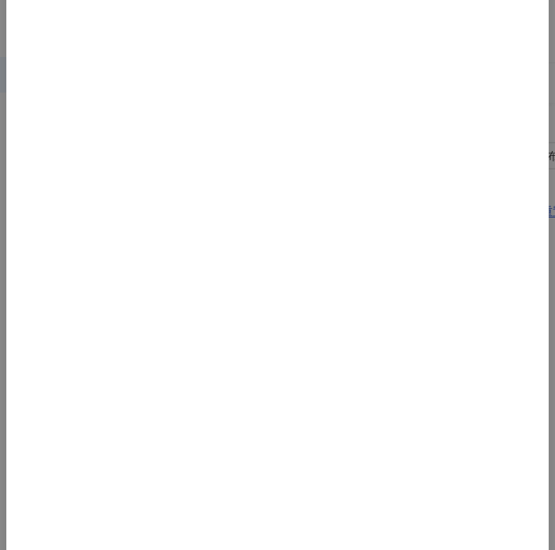
scroll to position [344, 0]
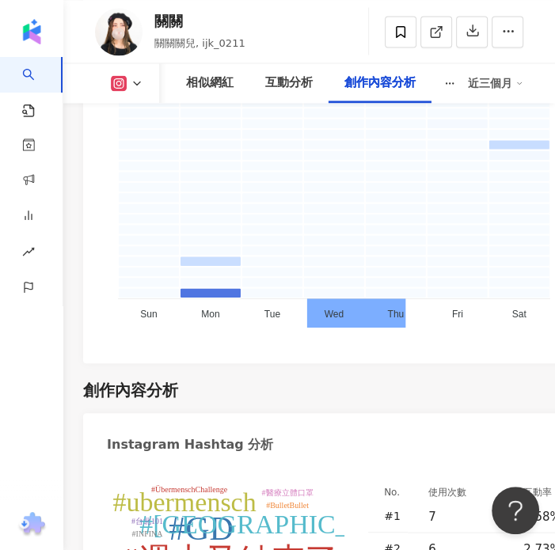
scroll to position [7406, 0]
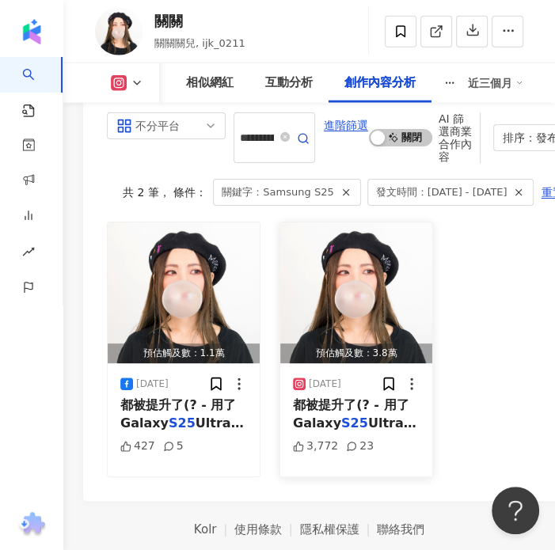
click at [346, 407] on span "都被提升了(? - 用了 Galaxy" at bounding box center [350, 413] width 115 height 32
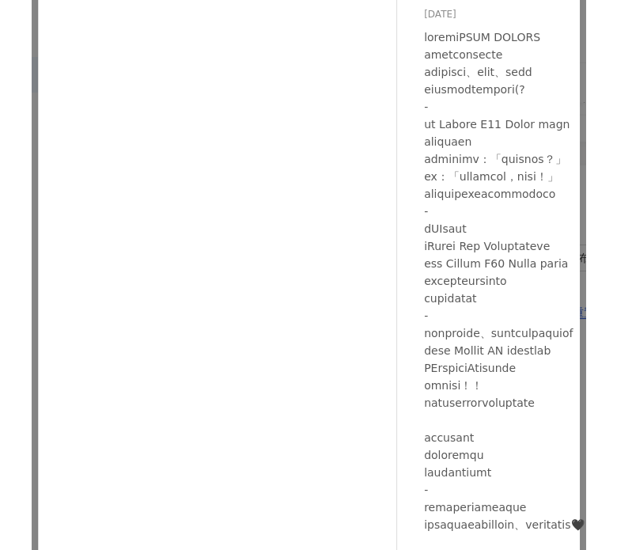
scroll to position [208, 0]
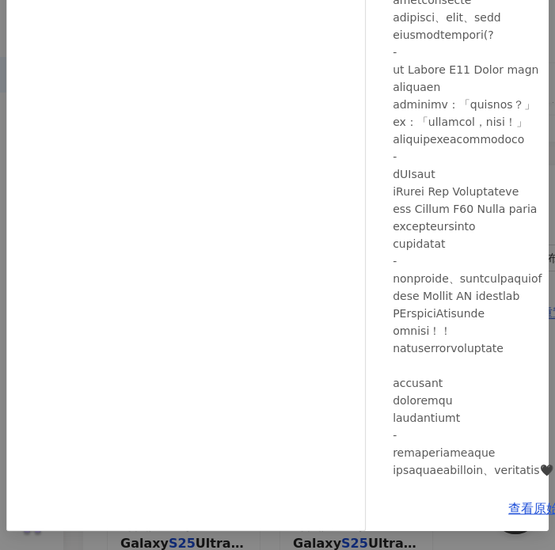
drag, startPoint x: 524, startPoint y: 496, endPoint x: 520, endPoint y: 426, distance: 70.6
click at [524, 501] on link "查看原始貼文" at bounding box center [546, 508] width 76 height 15
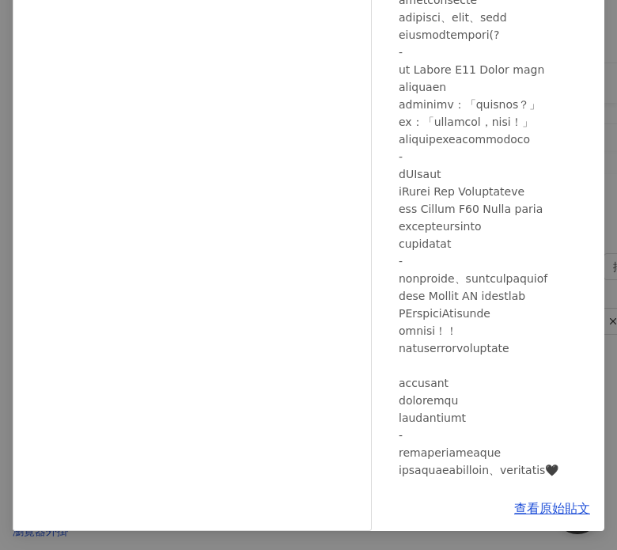
scroll to position [202, 0]
